Goal: Find specific page/section

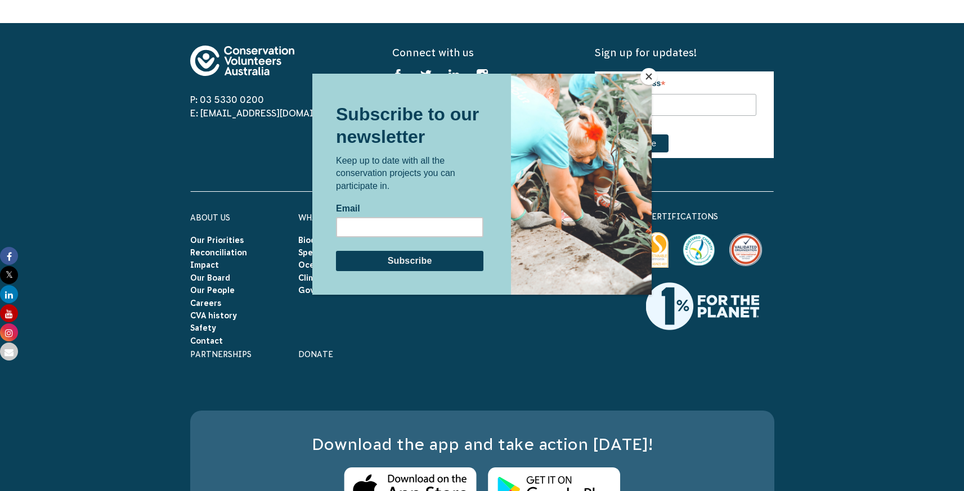
scroll to position [3334, 0]
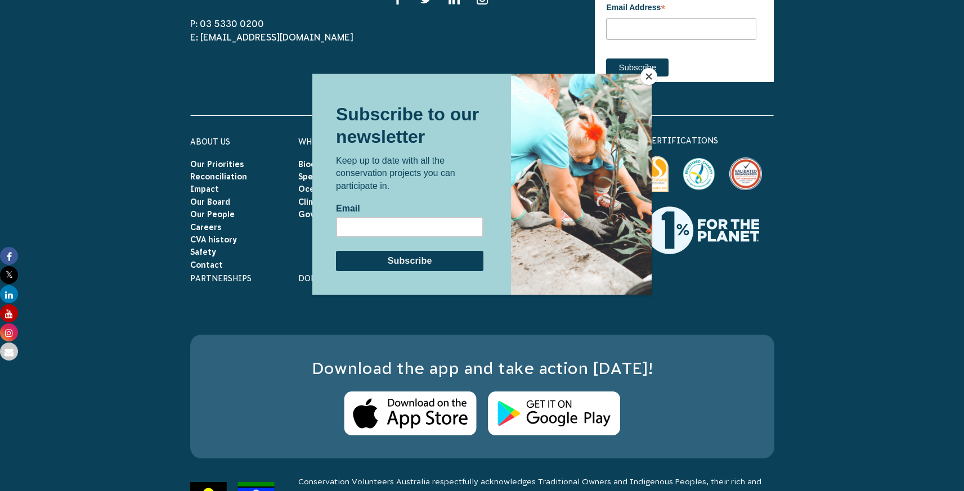
click at [647, 78] on button "Close" at bounding box center [649, 76] width 17 height 17
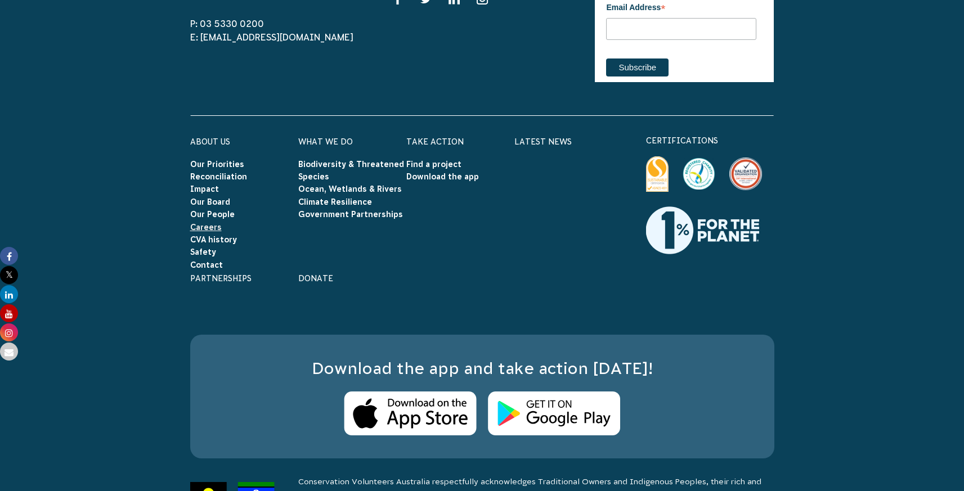
click at [214, 223] on link "Careers" at bounding box center [206, 227] width 32 height 9
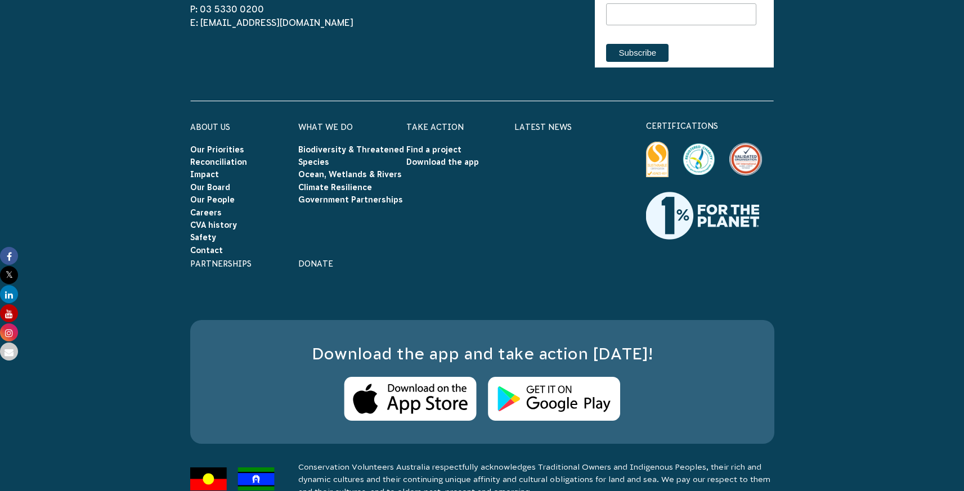
scroll to position [1906, 0]
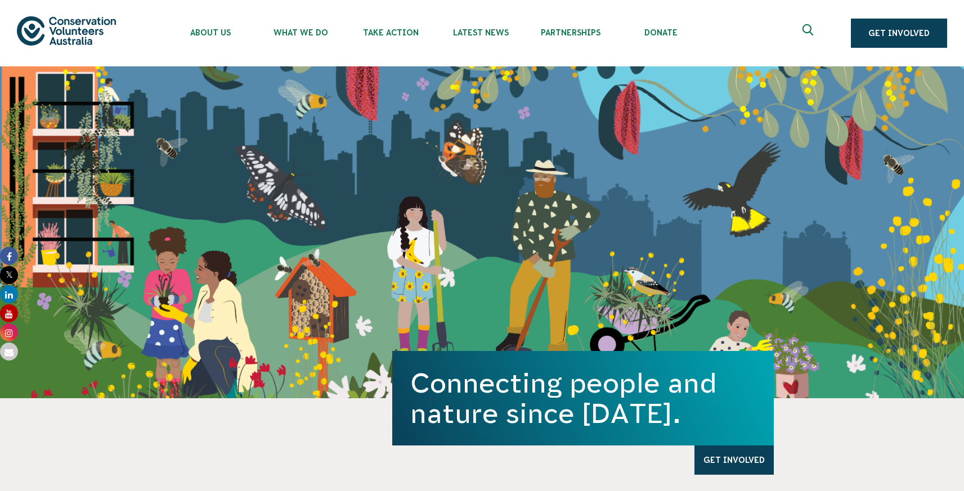
scroll to position [3332, 0]
